Goal: Contribute content: Add original content to the website for others to see

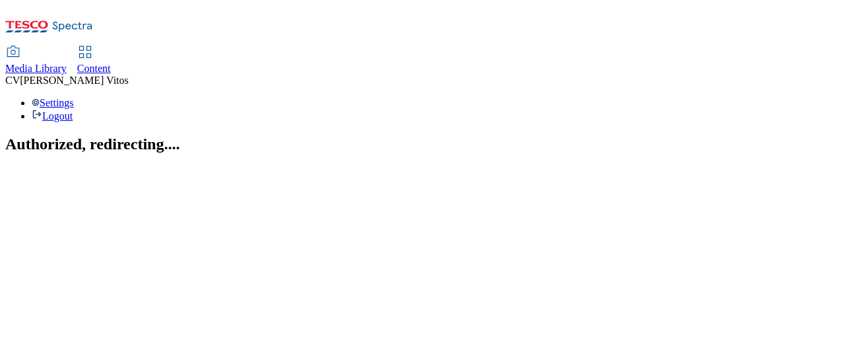
click at [111, 63] on span "Content" at bounding box center [94, 68] width 34 height 11
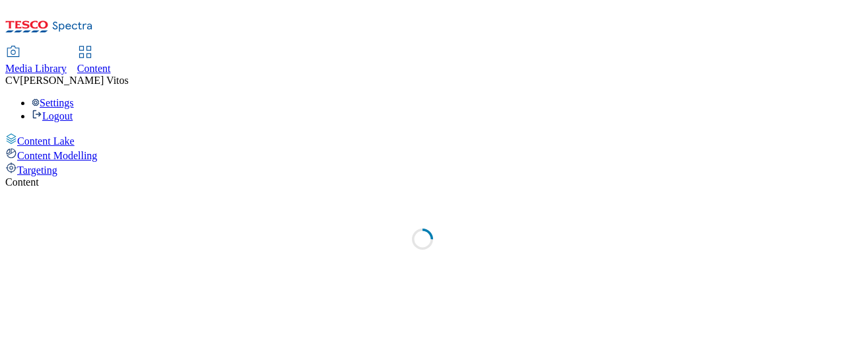
select select "ghs-uk"
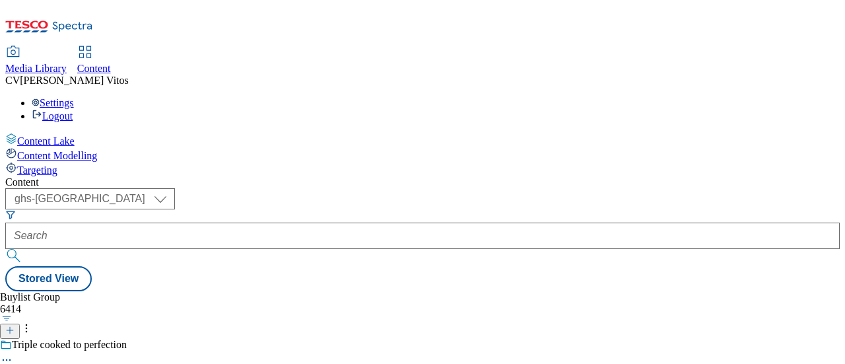
click at [15, 325] on icon at bounding box center [9, 329] width 9 height 9
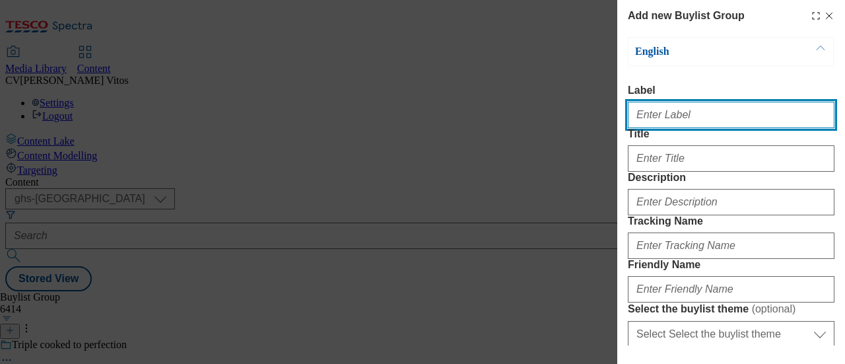
click at [681, 112] on input "Label" at bounding box center [731, 115] width 207 height 26
paste input "TUK012577"
type input "TUK012577"
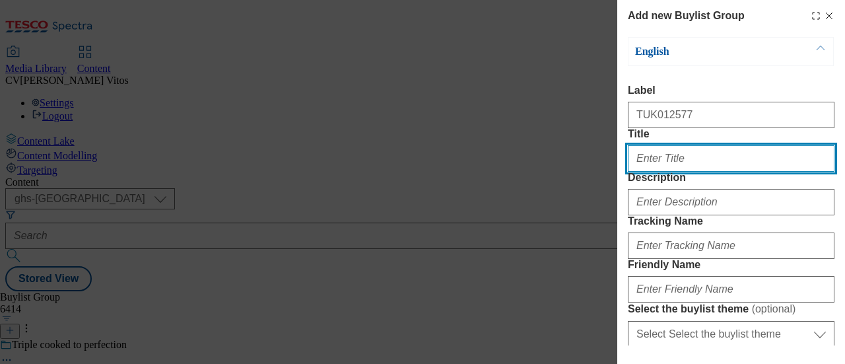
scroll to position [20, 0]
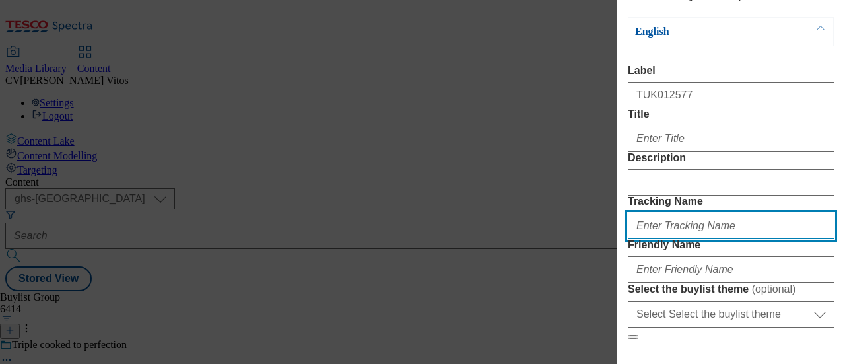
click at [668, 239] on input "Tracking Name" at bounding box center [731, 225] width 207 height 26
paste input "TUK012577"
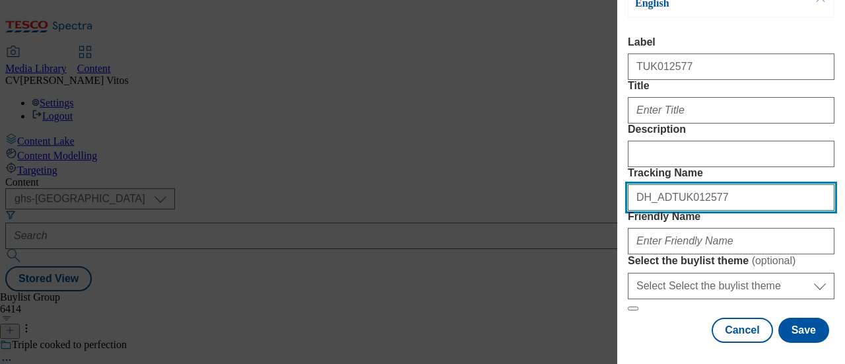
scroll to position [75, 0]
type input "DH_ADTUK012577"
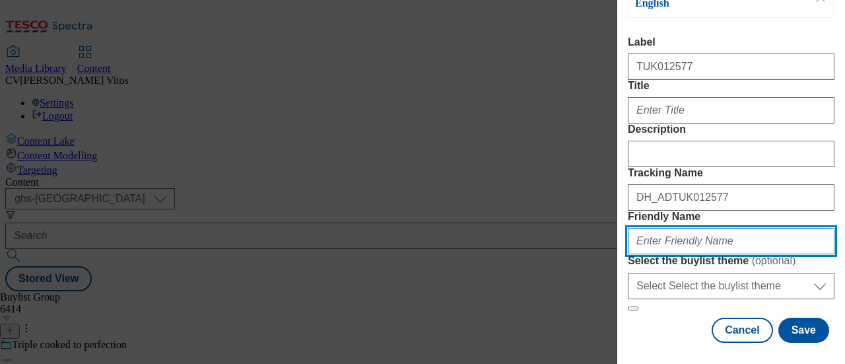
click at [666, 254] on input "Friendly Name" at bounding box center [731, 241] width 207 height 26
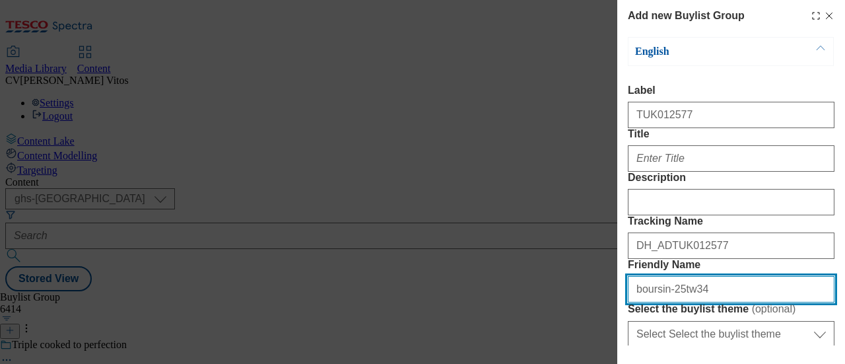
type input "boursin-25tw34"
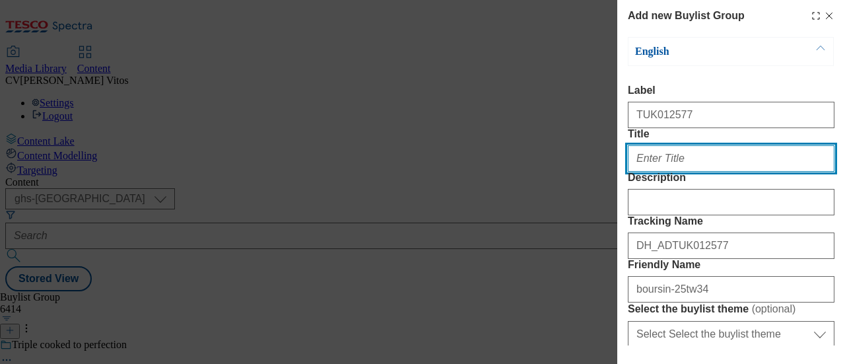
click at [670, 172] on input "Title" at bounding box center [731, 158] width 207 height 26
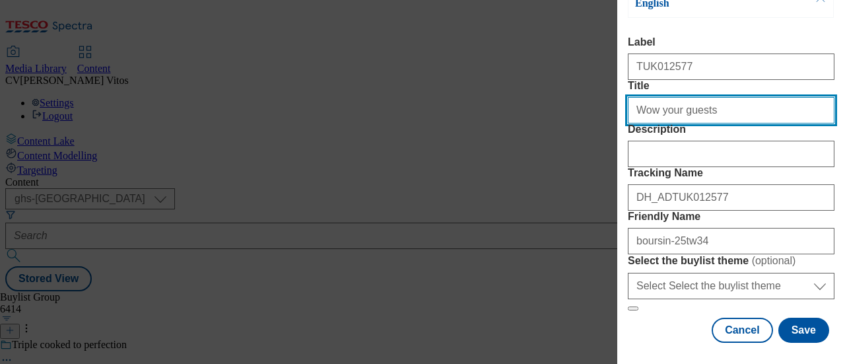
scroll to position [181, 0]
type input "Wow your guests"
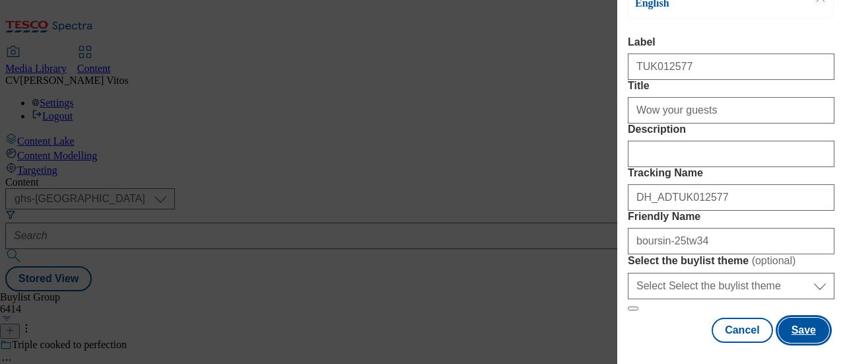
click at [800, 324] on button "Save" at bounding box center [803, 329] width 51 height 25
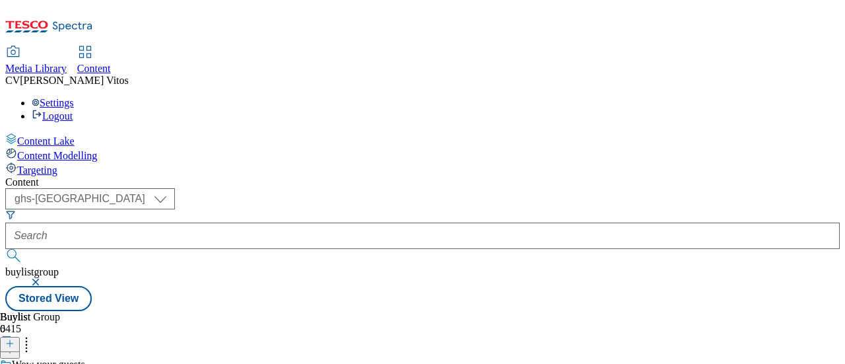
click at [15, 339] on icon at bounding box center [9, 343] width 9 height 9
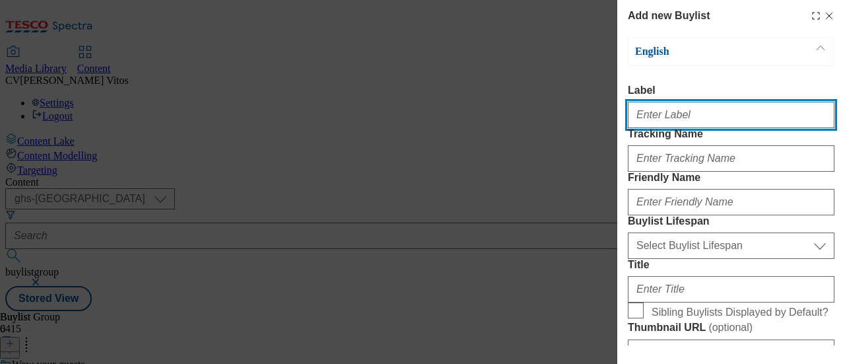
click at [661, 118] on input "Label" at bounding box center [731, 115] width 207 height 26
paste input "TUK012577"
type input "TUK012577"
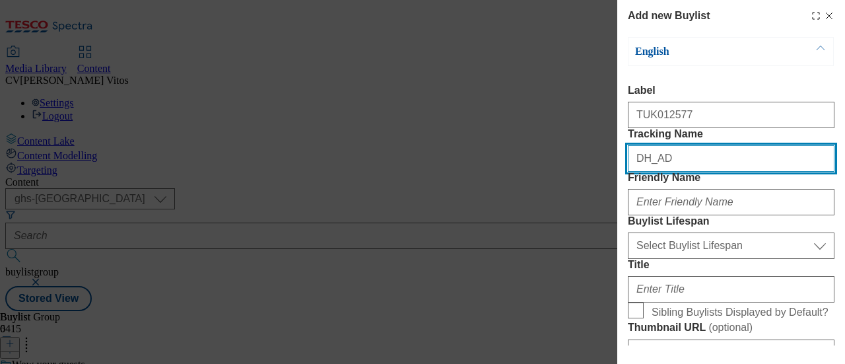
paste input "TUK012577"
type input "DH_ADTUK012577"
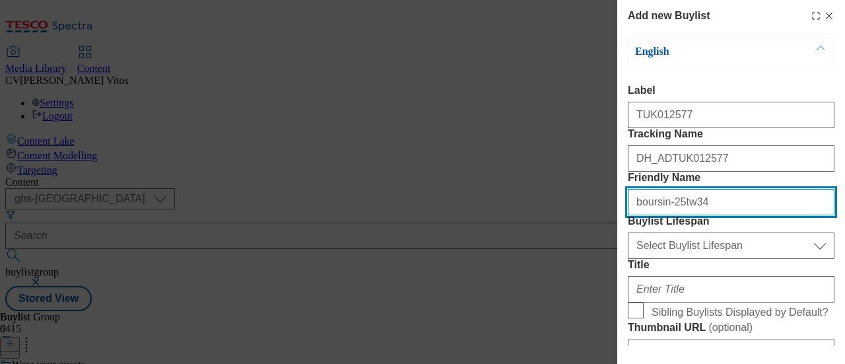
type input "boursin-25tw34"
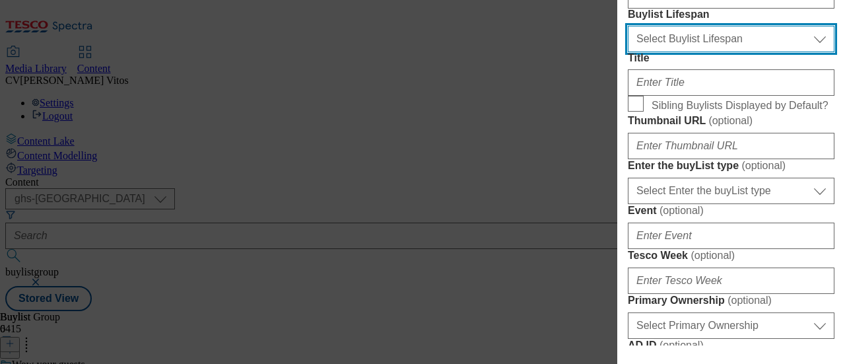
scroll to position [216, 0]
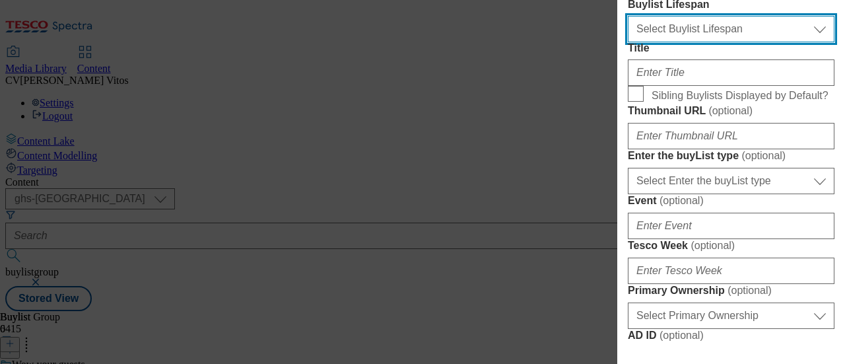
click at [688, 42] on select "Select Buylist Lifespan evergreen seasonal tactical" at bounding box center [731, 29] width 207 height 26
select select "evergreen"
click at [628, 42] on select "Select Buylist Lifespan evergreen seasonal tactical" at bounding box center [731, 29] width 207 height 26
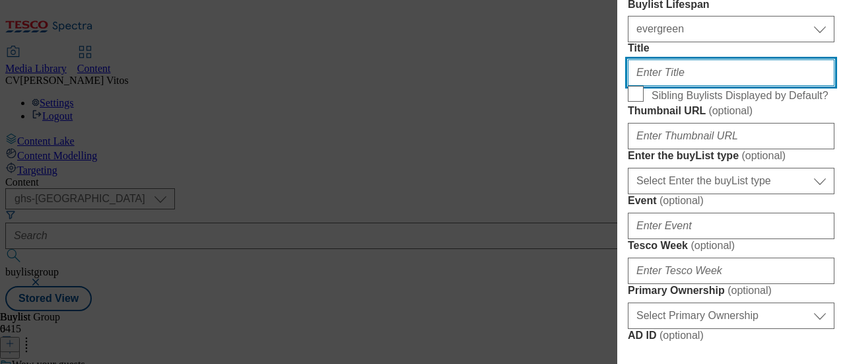
click at [682, 86] on input "Title" at bounding box center [731, 72] width 207 height 26
paste input "'Tis Boursin season!"
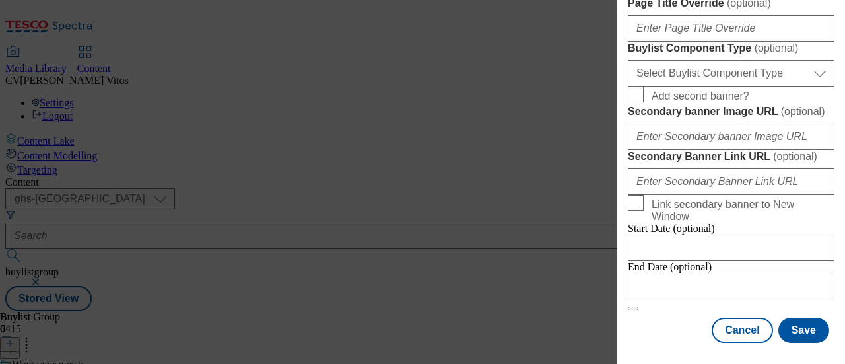
scroll to position [616, 0]
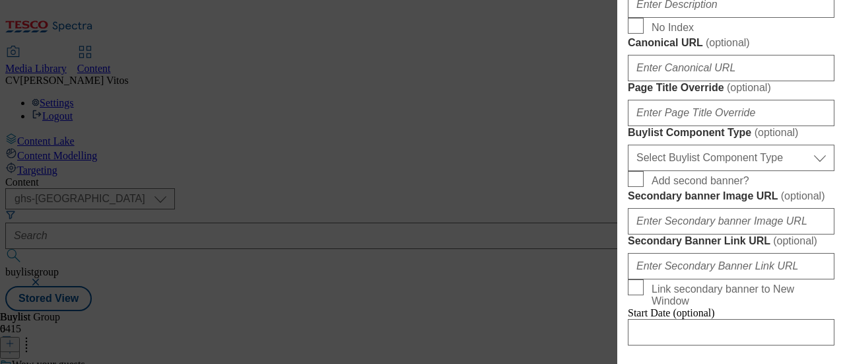
type input "'Tis Boursin season!"
click at [685, 18] on input "Description" at bounding box center [731, 4] width 207 height 26
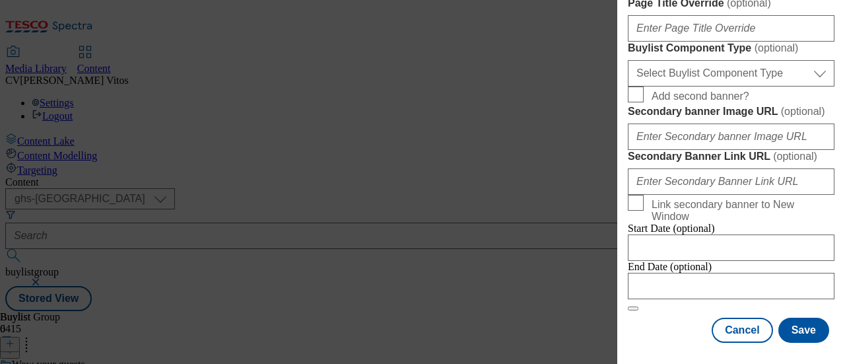
scroll to position [1190, 0]
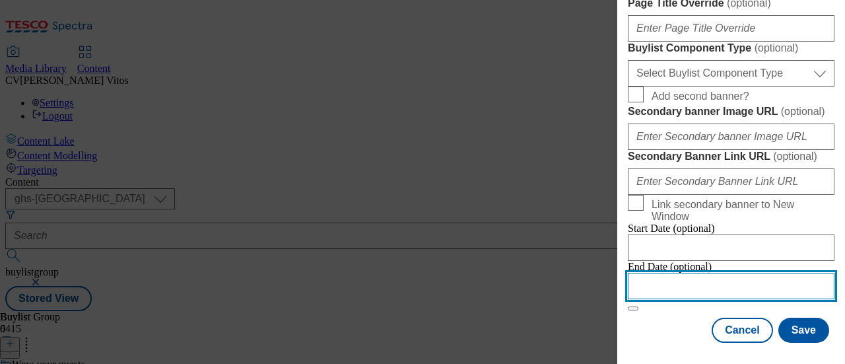
click at [711, 273] on input "Modal" at bounding box center [731, 286] width 207 height 26
select select "2025"
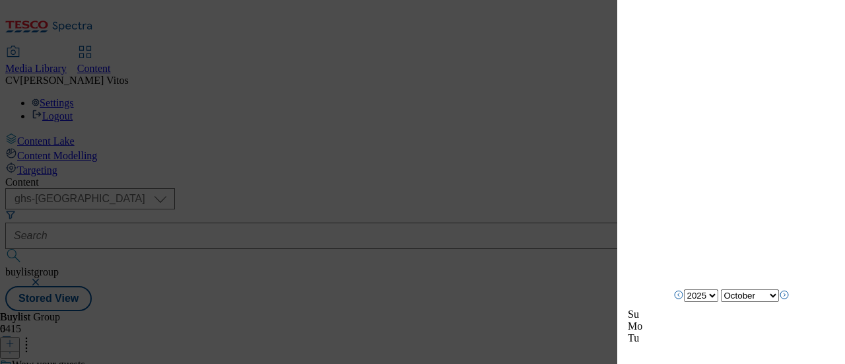
scroll to position [5049, 0]
click at [789, 300] on icon "Next Month" at bounding box center [784, 294] width 11 height 11
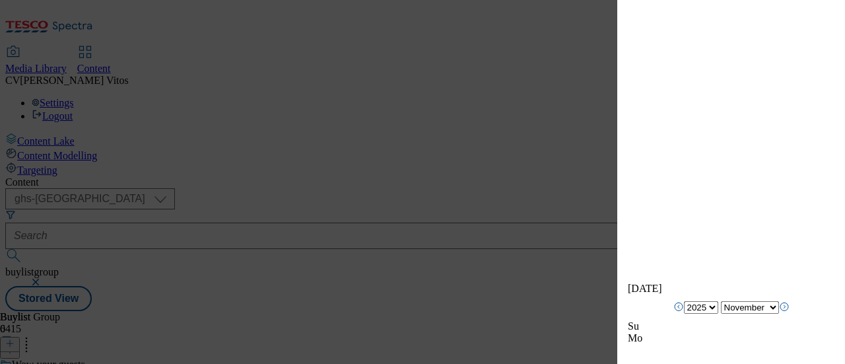
click at [789, 305] on icon "Next Month" at bounding box center [784, 306] width 11 height 11
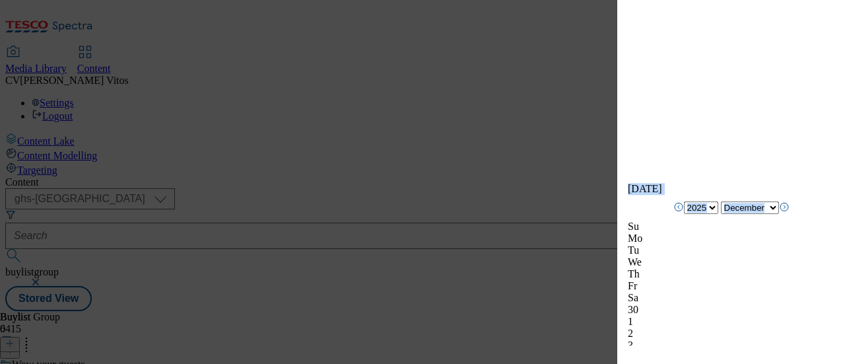
scroll to position [1290, 0]
click at [673, 207] on icon "Previous Month" at bounding box center [678, 206] width 11 height 11
select select "November"
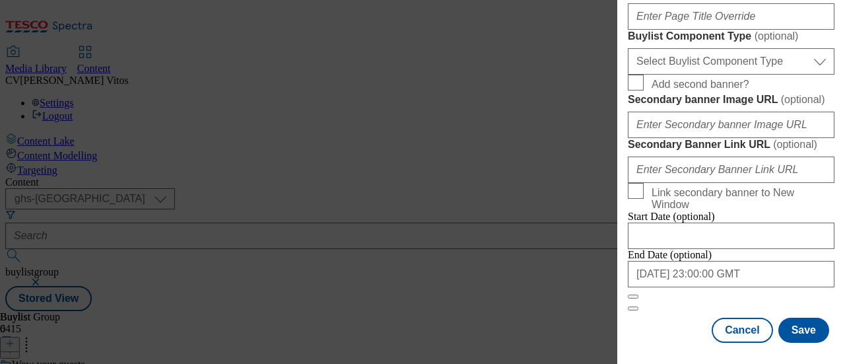
click at [833, 240] on div "Add new Buylist English Label TUK012577 Tracking Name DH_ADTUK012577 Friendly N…" at bounding box center [731, 172] width 228 height 345
click at [794, 317] on button "Save" at bounding box center [803, 329] width 51 height 25
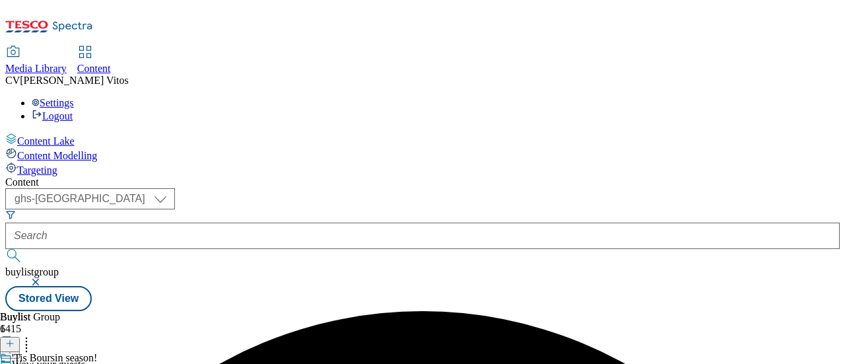
click at [97, 352] on span "'Tis Boursin season!" at bounding box center [54, 359] width 85 height 15
click at [10, 340] on line at bounding box center [10, 343] width 0 height 7
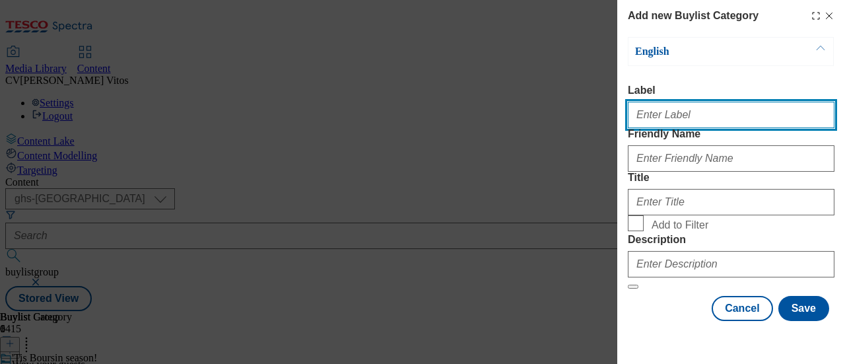
click at [681, 126] on input "Label" at bounding box center [731, 115] width 207 height 26
paste input "TUK012577"
type input "TUK012577"
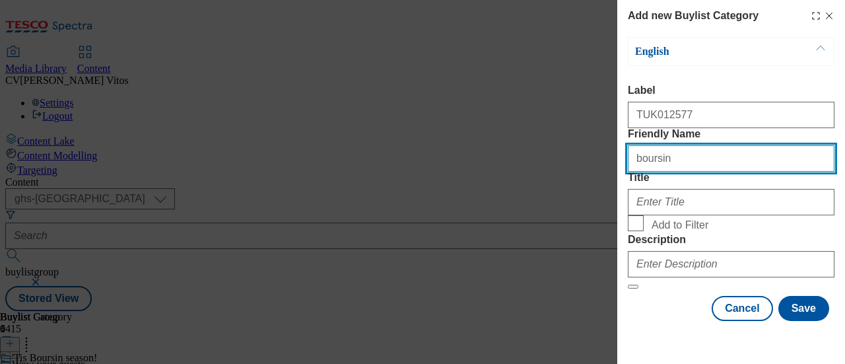
type input "boursin"
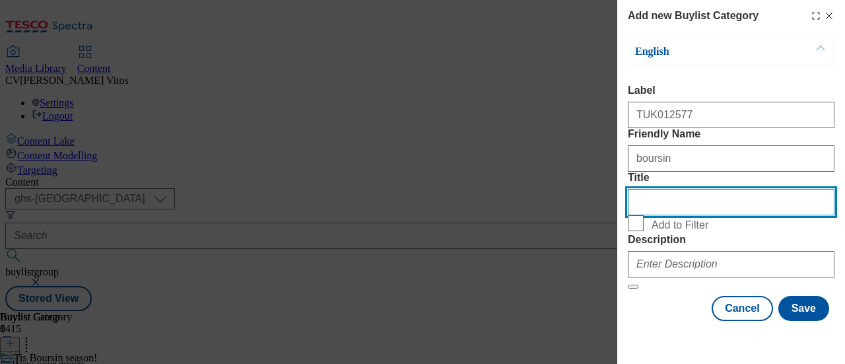
scroll to position [86, 0]
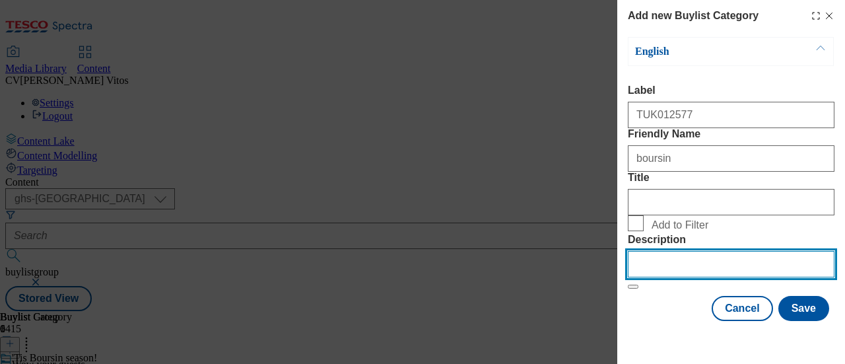
click at [669, 254] on input "Description" at bounding box center [731, 264] width 207 height 26
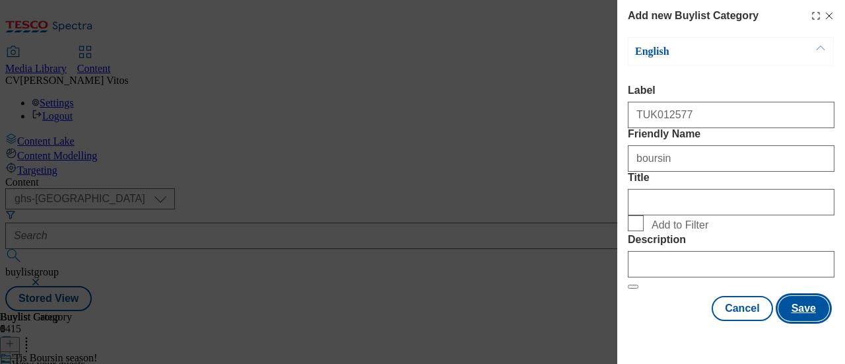
click at [800, 319] on button "Save" at bounding box center [803, 308] width 51 height 25
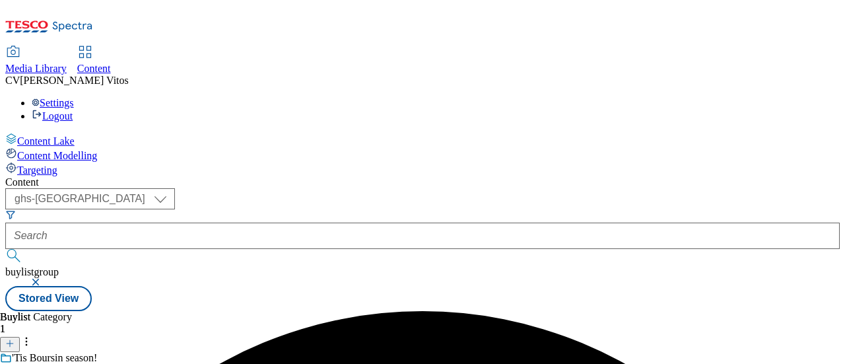
scroll to position [11, 0]
click at [15, 339] on icon at bounding box center [9, 343] width 9 height 9
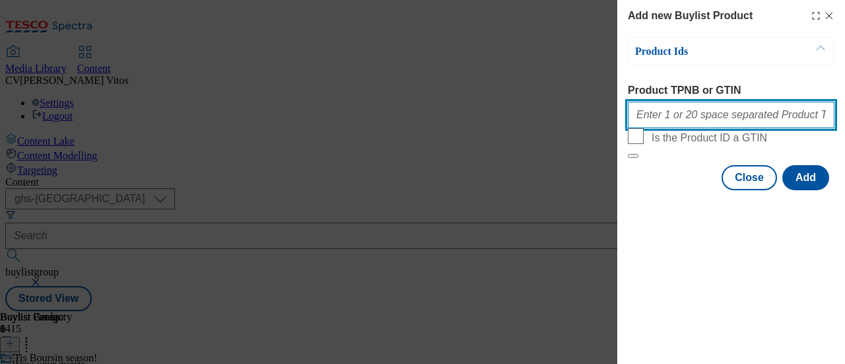
paste input "93105795"
click at [660, 115] on input "93105795" at bounding box center [731, 115] width 207 height 26
paste input "52195737"
type input "93105795 52195737"
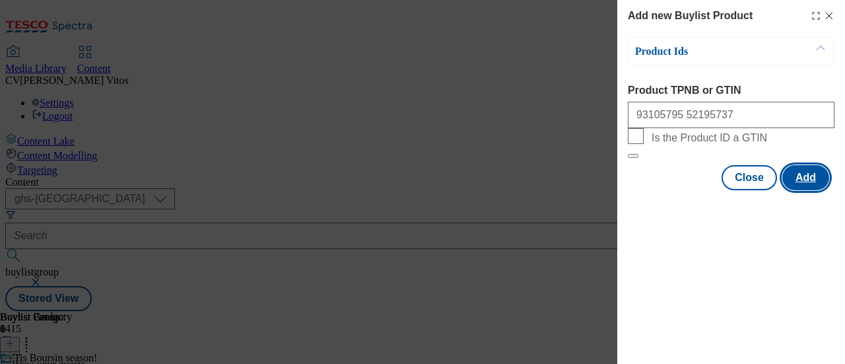
click at [802, 190] on button "Add" at bounding box center [805, 177] width 47 height 25
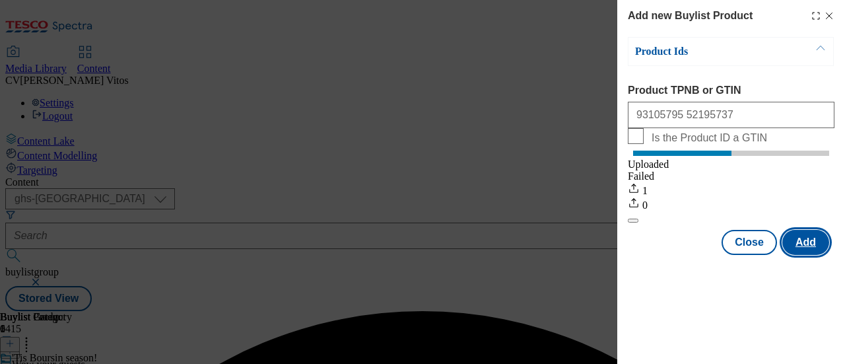
scroll to position [0, 0]
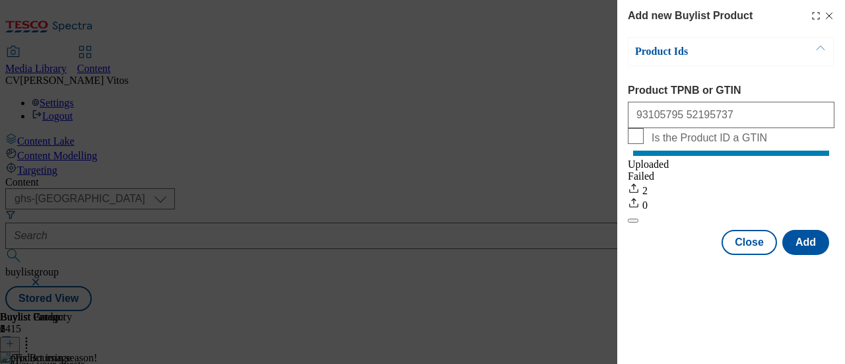
click at [829, 16] on line "Modal" at bounding box center [829, 16] width 6 height 6
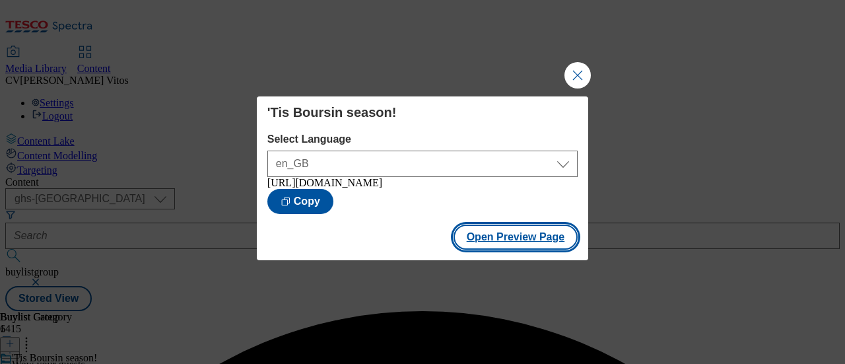
click at [528, 240] on button "Open Preview Page" at bounding box center [515, 236] width 125 height 25
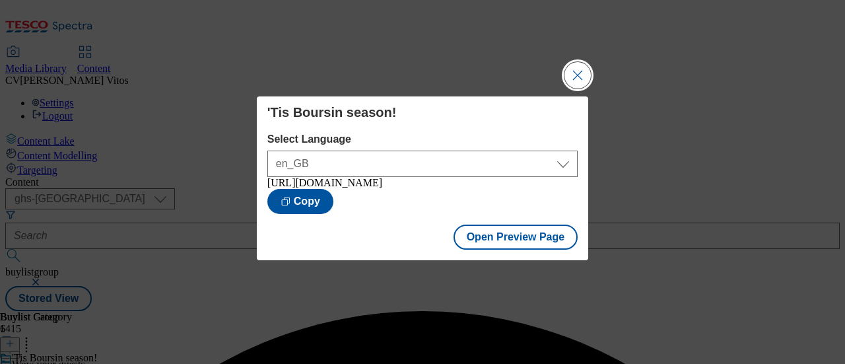
click at [577, 77] on button "Close Modal" at bounding box center [577, 75] width 26 height 26
